Goal: Information Seeking & Learning: Learn about a topic

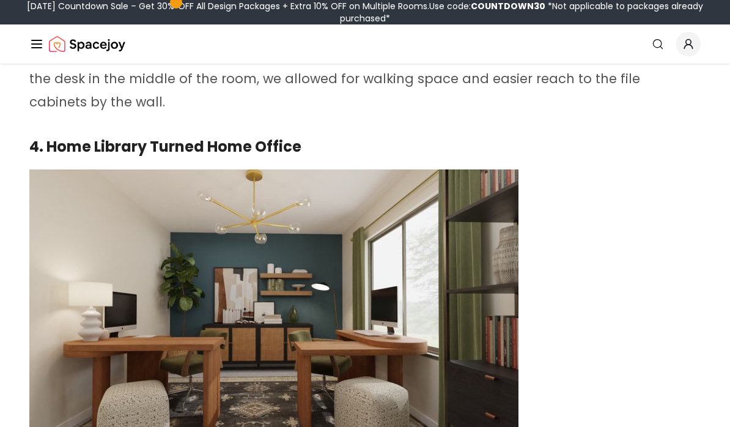
scroll to position [2405, 0]
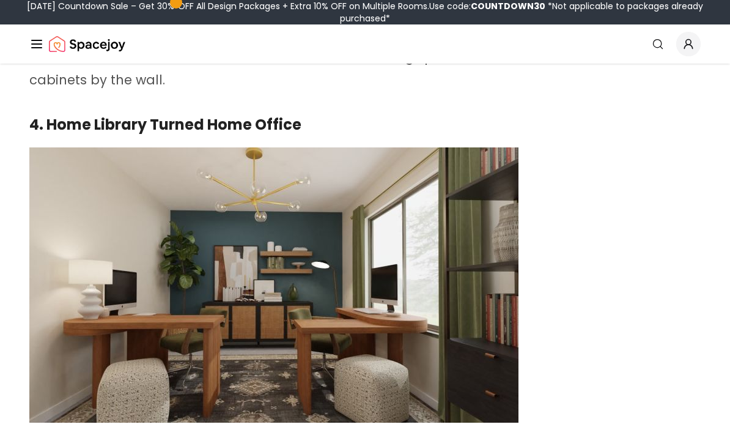
click at [447, 306] on img at bounding box center [273, 284] width 489 height 275
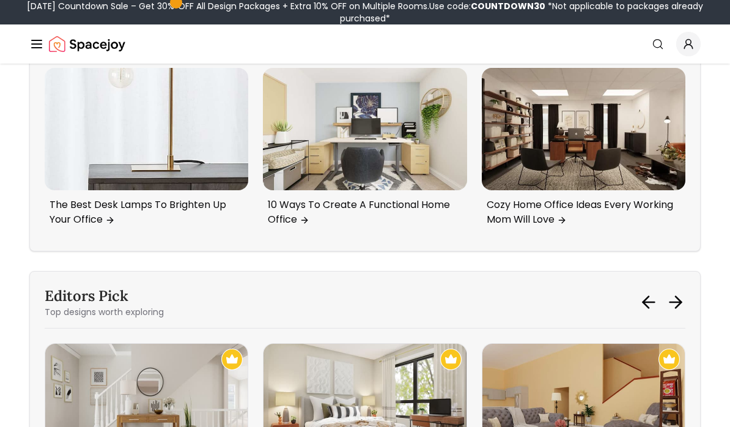
scroll to position [5113, 0]
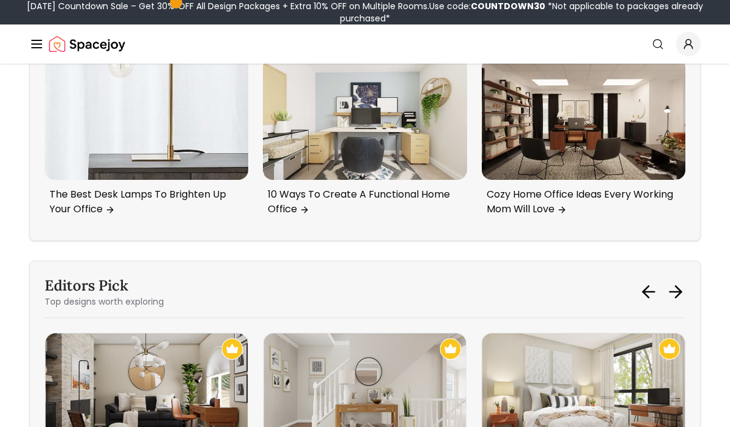
click at [186, 333] on img "1 / 6" at bounding box center [146, 394] width 202 height 122
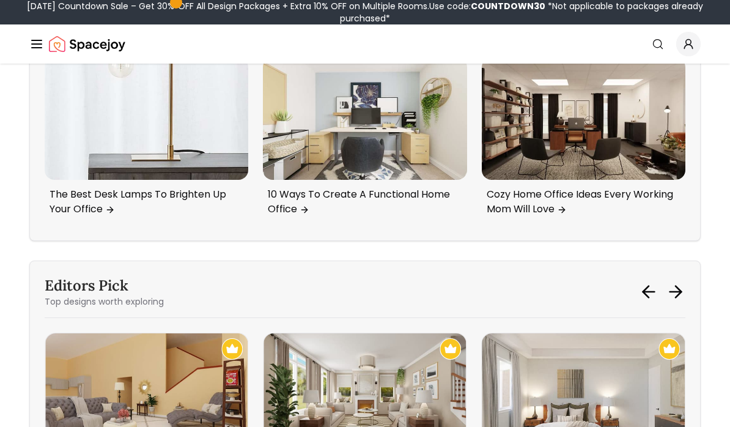
click at [384, 333] on img "5 / 6" at bounding box center [364, 394] width 202 height 122
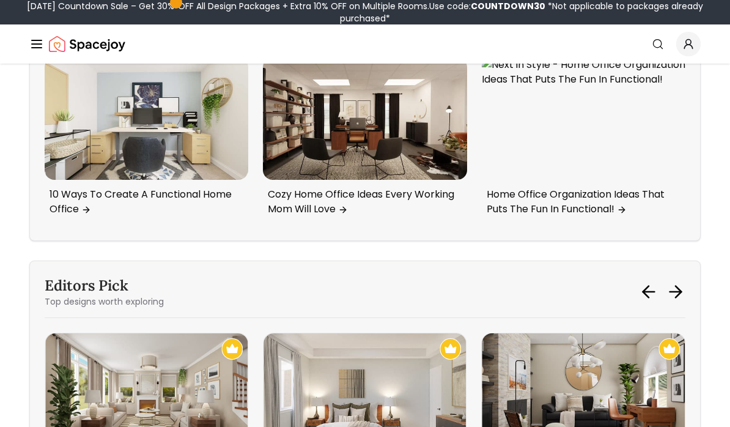
click at [370, 342] on img "6 / 6" at bounding box center [364, 394] width 202 height 122
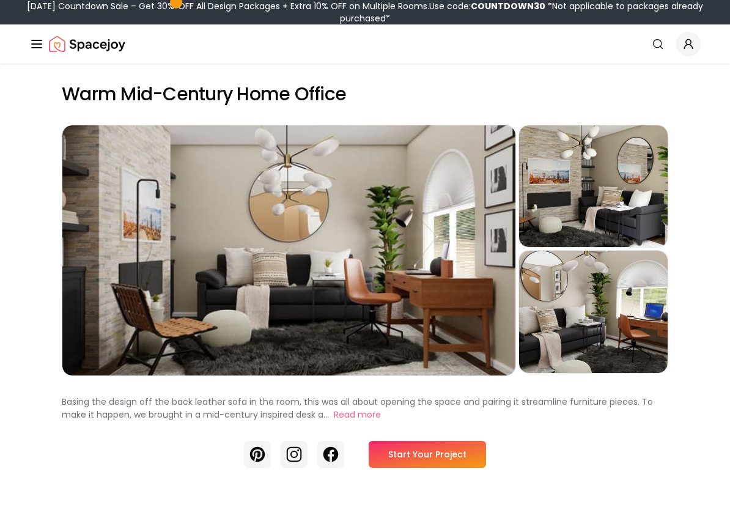
click at [600, 316] on div "Preview" at bounding box center [593, 312] width 149 height 122
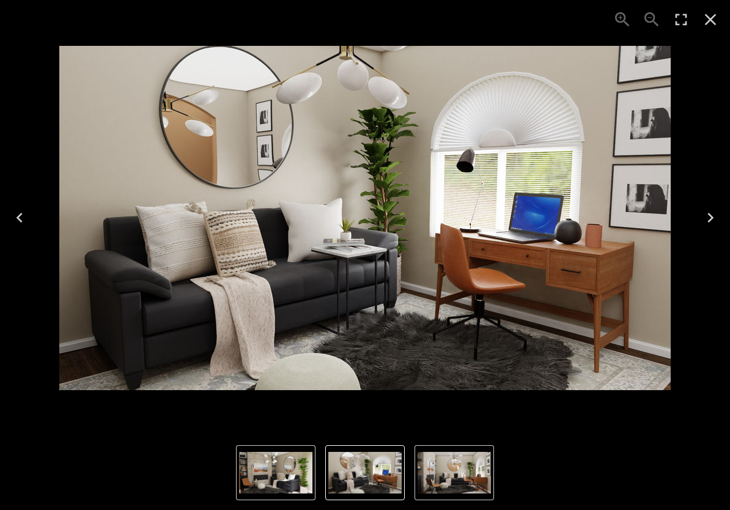
click at [713, 215] on icon "Next" at bounding box center [711, 218] width 20 height 20
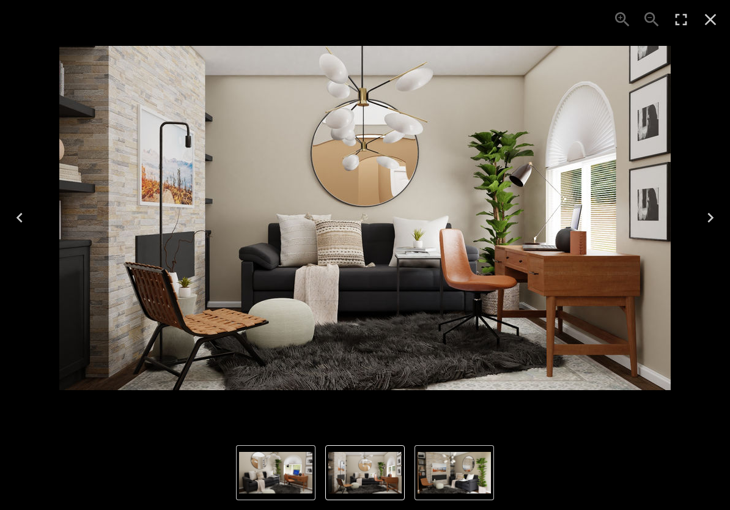
click at [713, 219] on icon "Next" at bounding box center [711, 218] width 20 height 20
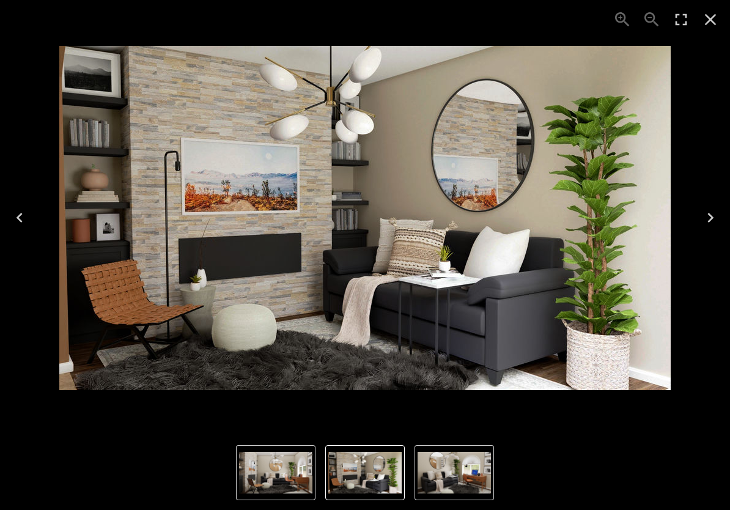
click at [710, 213] on icon "Next" at bounding box center [711, 218] width 20 height 20
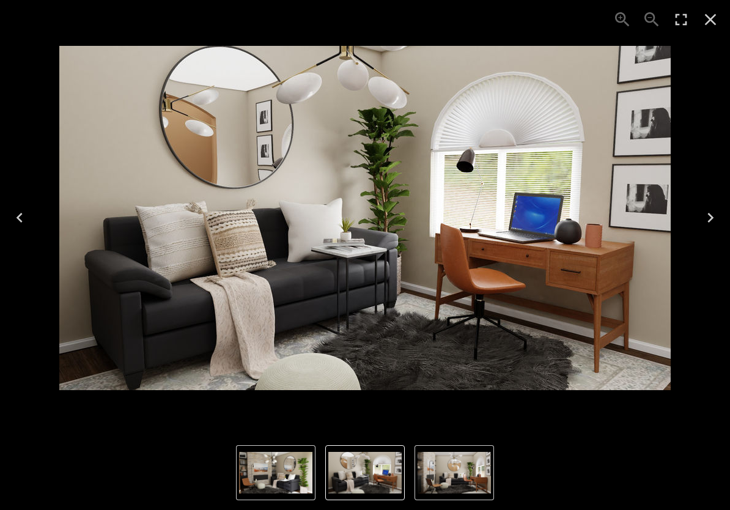
click at [712, 213] on icon "Next" at bounding box center [711, 218] width 20 height 20
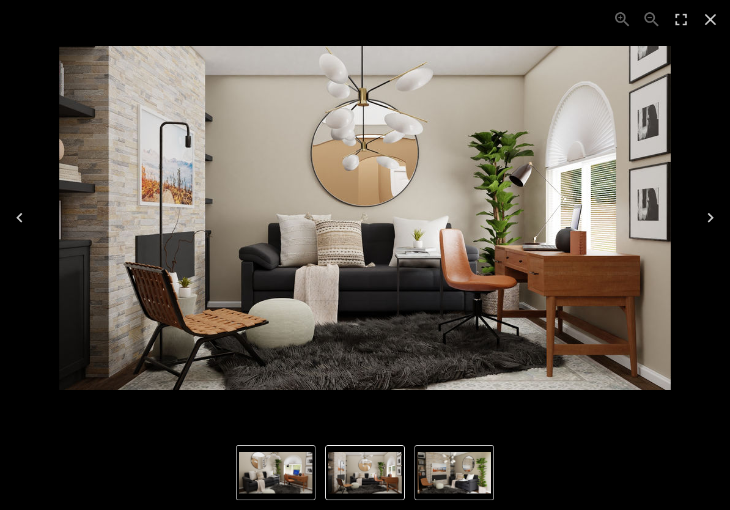
click at [712, 19] on icon "Close" at bounding box center [711, 20] width 20 height 20
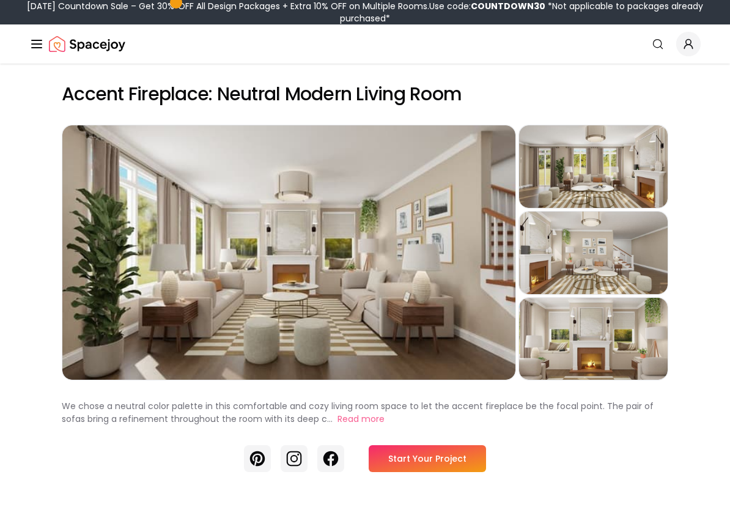
click at [380, 266] on div "Preview" at bounding box center [288, 252] width 453 height 254
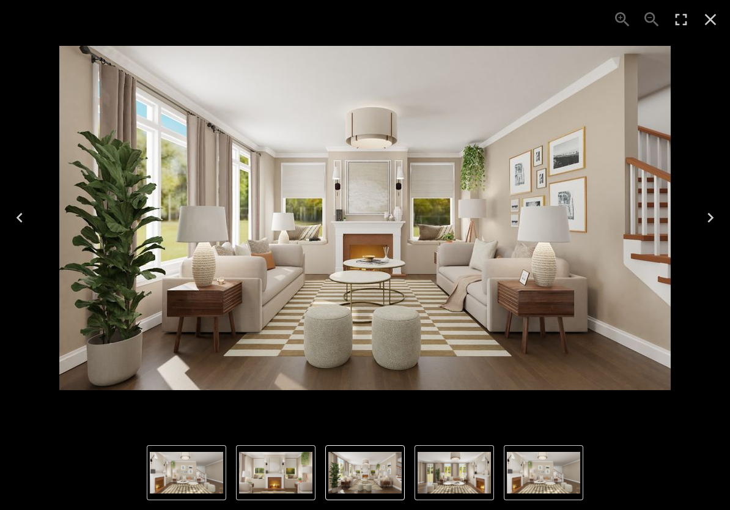
click at [710, 207] on button "Next" at bounding box center [710, 217] width 39 height 49
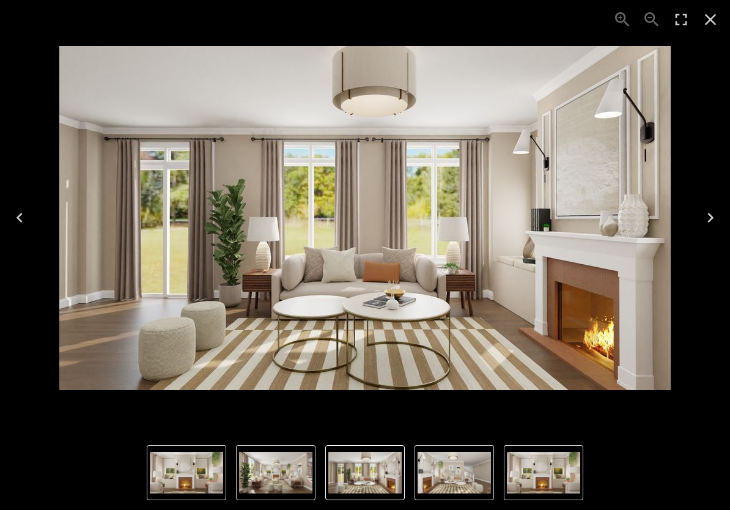
click at [713, 203] on button "Next" at bounding box center [710, 217] width 39 height 49
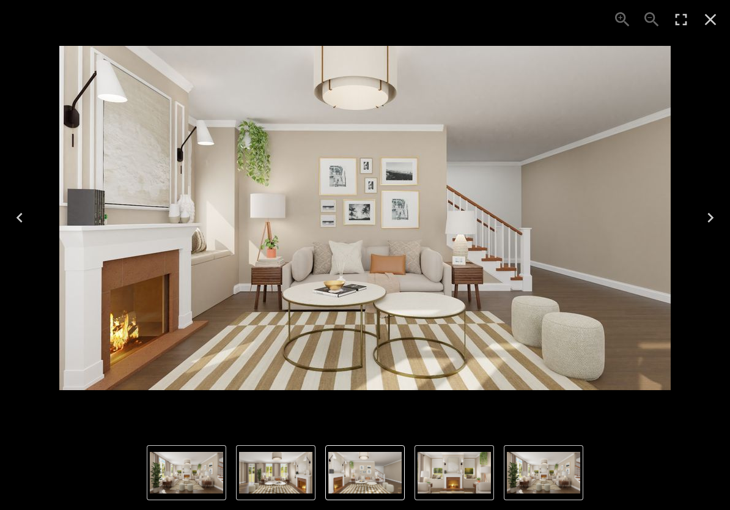
click at [706, 207] on button "Next" at bounding box center [710, 217] width 39 height 49
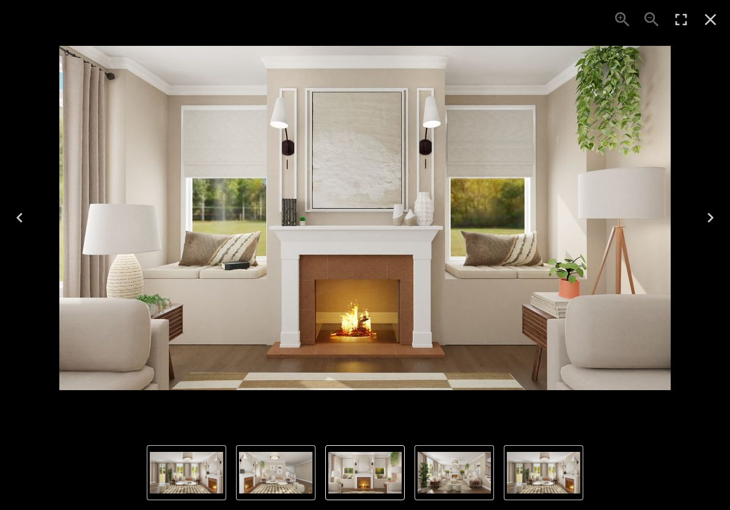
click at [712, 199] on button "Next" at bounding box center [710, 217] width 39 height 49
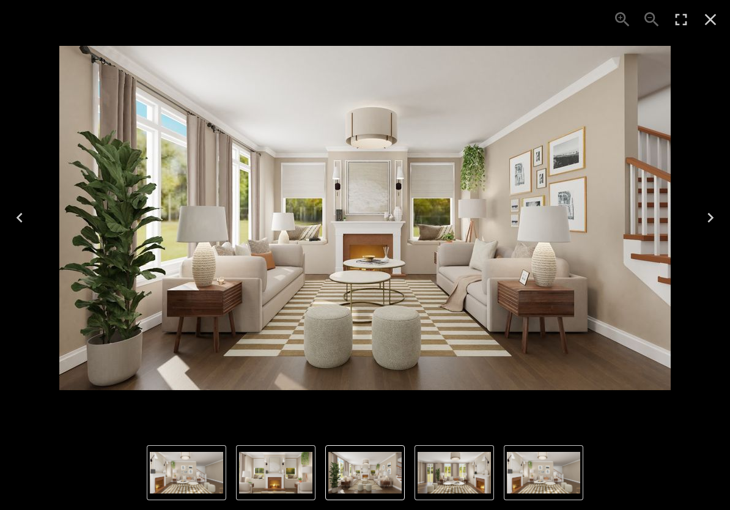
click at [712, 212] on icon "Next" at bounding box center [711, 218] width 20 height 20
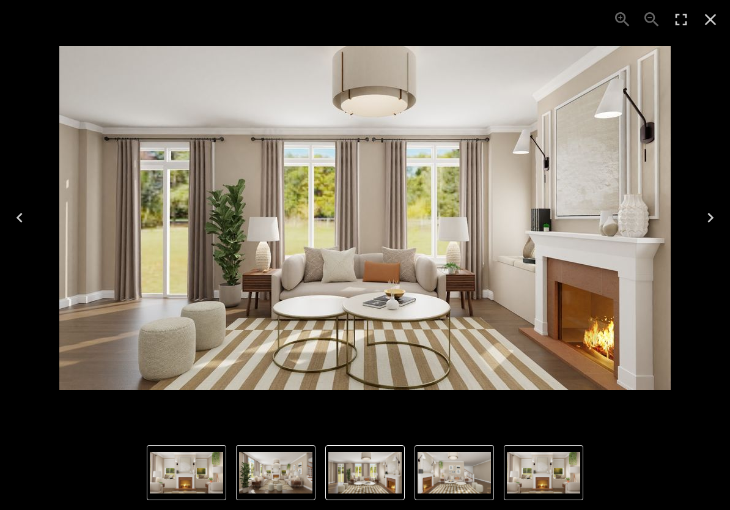
click at [717, 210] on icon "Next" at bounding box center [711, 218] width 20 height 20
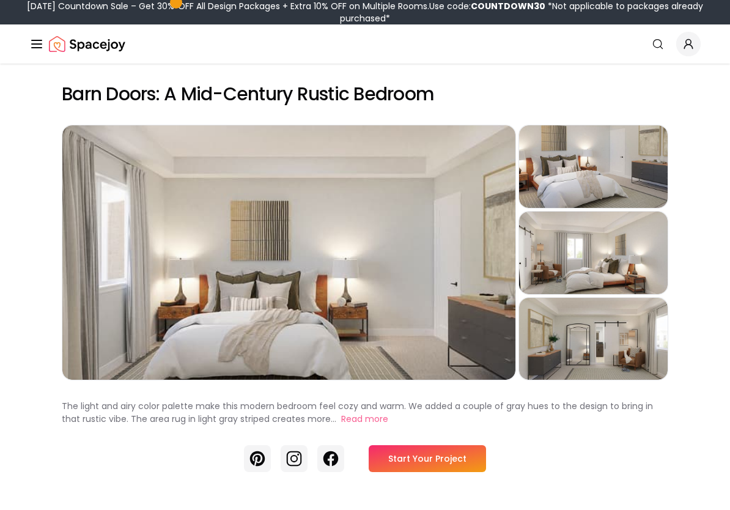
click at [431, 319] on div "Preview" at bounding box center [288, 252] width 453 height 254
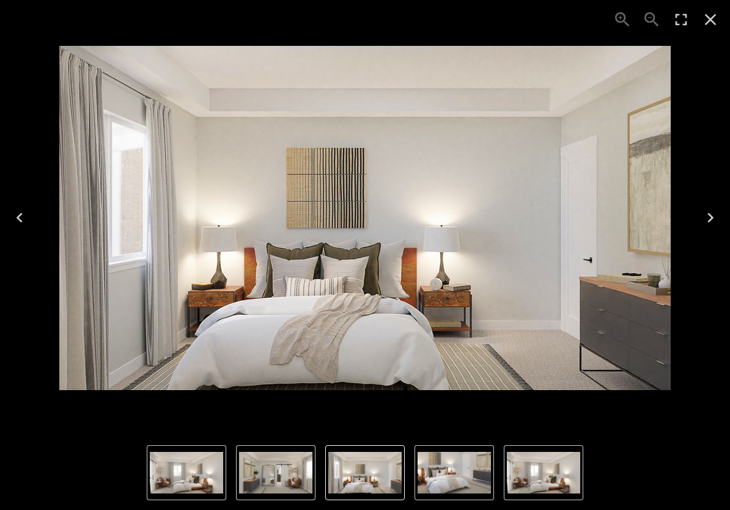
click at [713, 226] on icon "Next" at bounding box center [711, 218] width 20 height 20
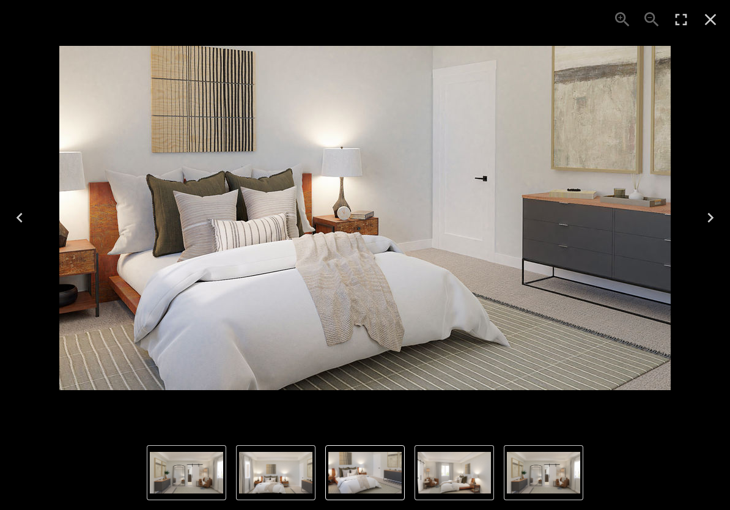
click at [718, 220] on icon "Next" at bounding box center [711, 218] width 20 height 20
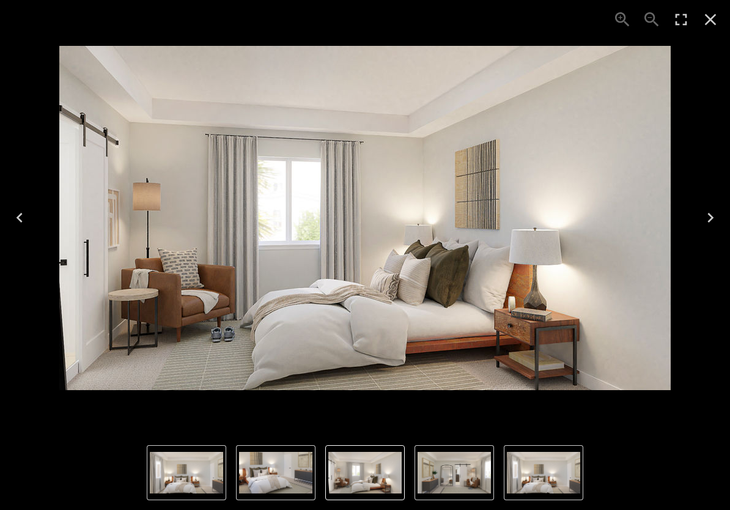
click at [722, 224] on button "Next" at bounding box center [710, 217] width 39 height 49
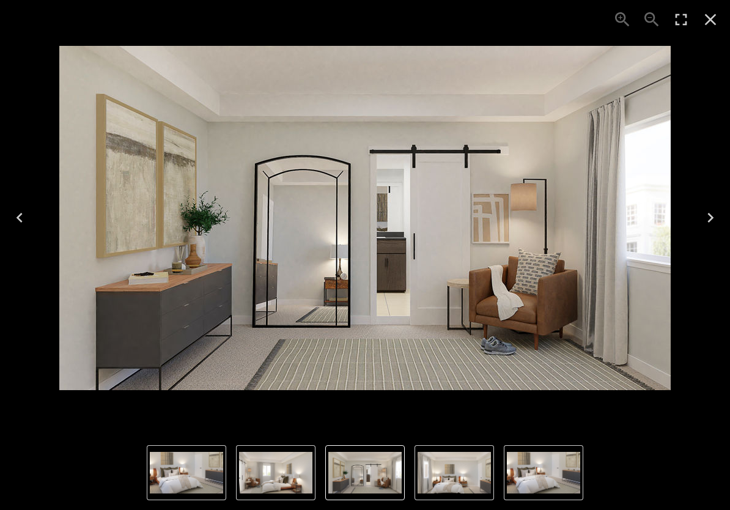
click at [712, 219] on icon "Next" at bounding box center [710, 218] width 6 height 10
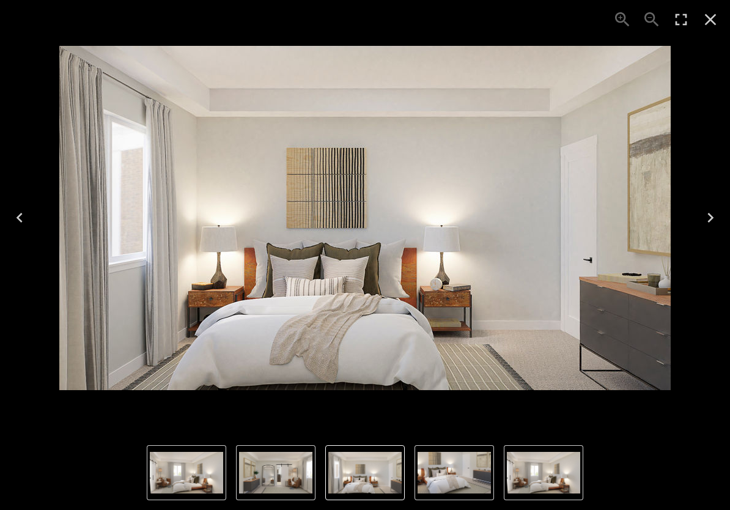
click at [26, 218] on icon "Previous" at bounding box center [20, 218] width 20 height 20
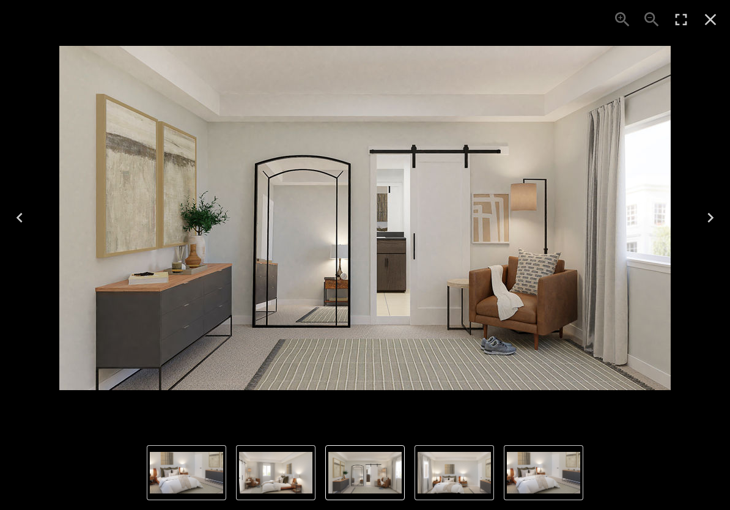
click at [709, 222] on icon "Next" at bounding box center [710, 218] width 6 height 10
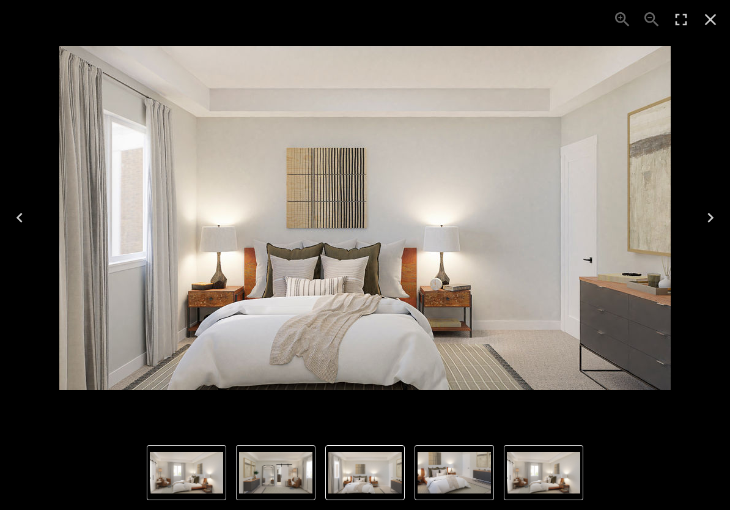
click at [710, 218] on icon "Next" at bounding box center [711, 218] width 20 height 20
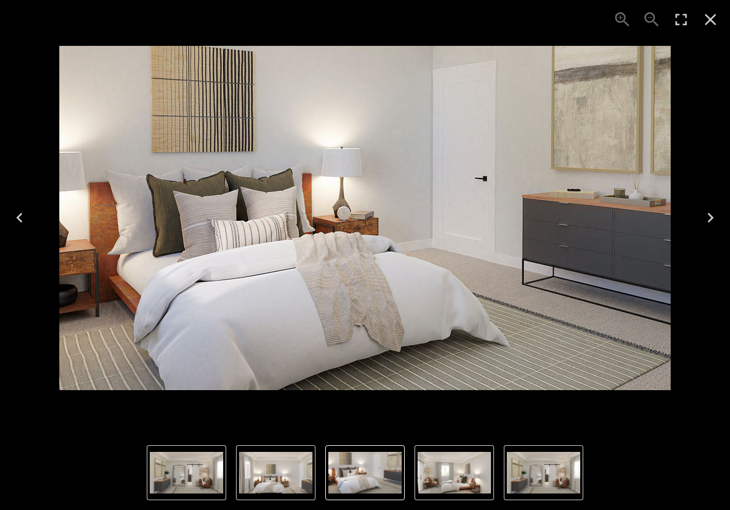
click at [713, 221] on icon "Next" at bounding box center [711, 218] width 20 height 20
